Goal: Information Seeking & Learning: Check status

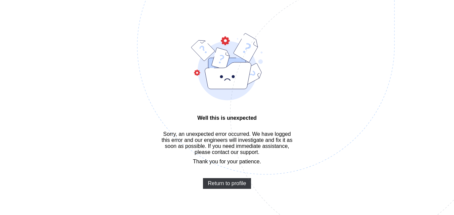
scroll to position [20, 0]
click at [220, 187] on span "Return to profile" at bounding box center [227, 184] width 38 height 6
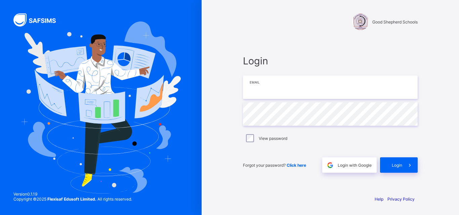
click at [298, 86] on input "email" at bounding box center [330, 88] width 175 height 24
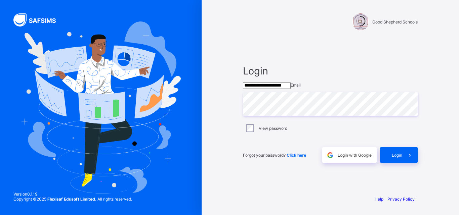
type input "**********"
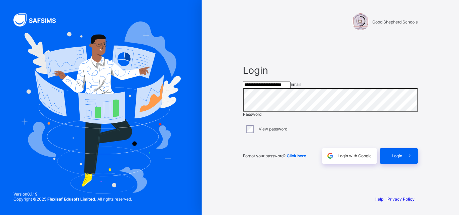
click at [252, 128] on div "**********" at bounding box center [330, 115] width 175 height 100
click at [411, 159] on icon at bounding box center [409, 156] width 7 height 6
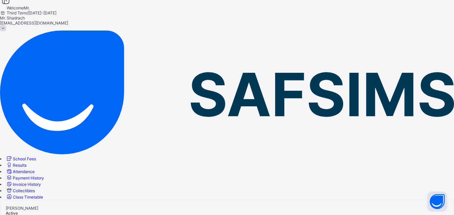
scroll to position [6, 0]
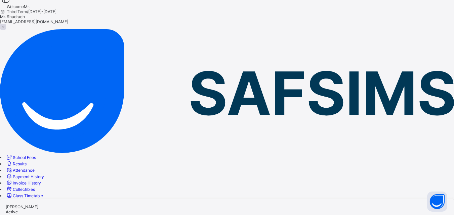
click at [27, 162] on span "Results" at bounding box center [20, 164] width 14 height 5
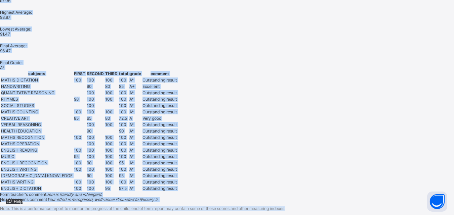
scroll to position [576, 0]
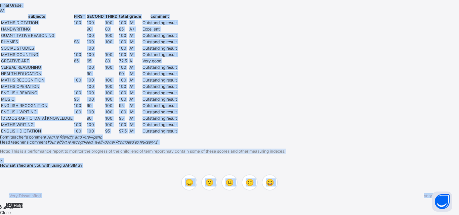
drag, startPoint x: 98, startPoint y: 50, endPoint x: 412, endPoint y: 113, distance: 320.2
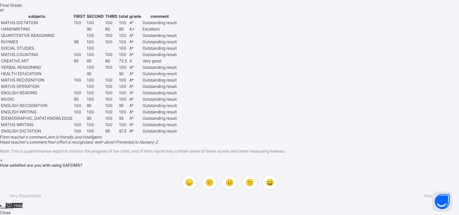
click at [403, 158] on div "× How satisfied are you with using SAFSIMS? 😞 🙁 😐 🙂 😄 Very Dissatisfied Very Sa…" at bounding box center [229, 186] width 459 height 57
click at [270, 210] on div "Close" at bounding box center [229, 212] width 459 height 5
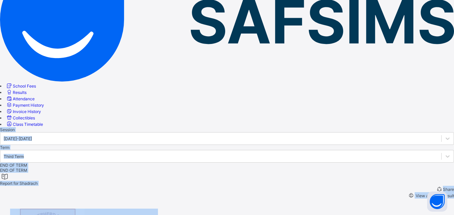
scroll to position [0, 0]
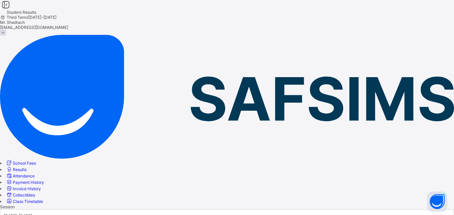
drag, startPoint x: 440, startPoint y: 130, endPoint x: 99, endPoint y: 143, distance: 341.8
